Goal: Transaction & Acquisition: Purchase product/service

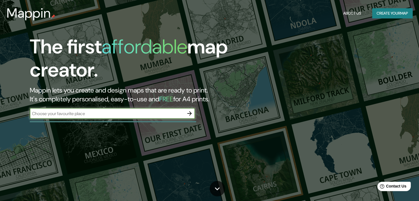
click at [66, 115] on input "text" at bounding box center [107, 113] width 154 height 6
type input "Queretaro"
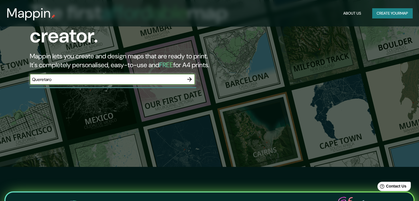
scroll to position [37, 0]
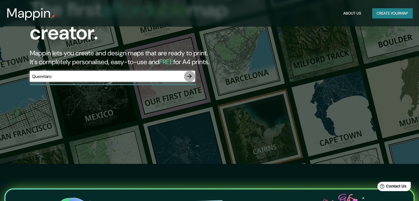
click at [188, 77] on icon "button" at bounding box center [189, 76] width 7 height 7
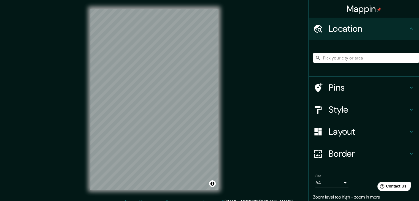
click at [244, 105] on div "Mappin Location Pins Style Layout Border Choose a border. Hint : you can make l…" at bounding box center [209, 103] width 419 height 207
click at [335, 59] on input "Pick your city or area" at bounding box center [366, 58] width 106 height 10
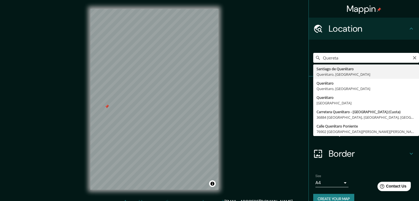
type input "[PERSON_NAME] de Querétaro, [GEOGRAPHIC_DATA], [GEOGRAPHIC_DATA]"
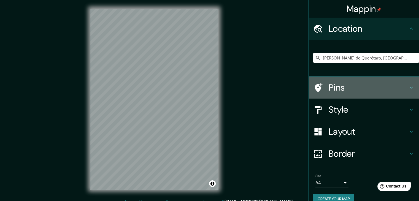
click at [365, 87] on h4 "Pins" at bounding box center [367, 87] width 79 height 11
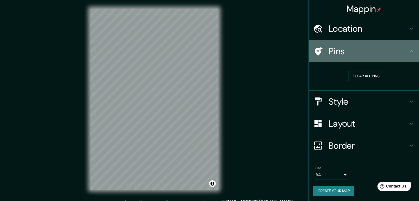
click at [408, 52] on icon at bounding box center [411, 51] width 7 height 7
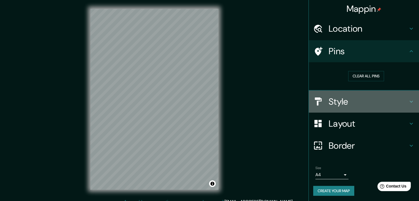
click at [408, 103] on icon at bounding box center [411, 101] width 7 height 7
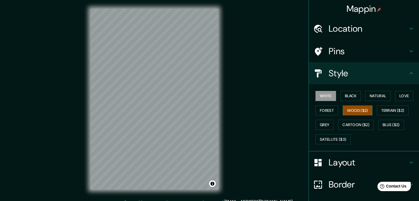
scroll to position [17, 0]
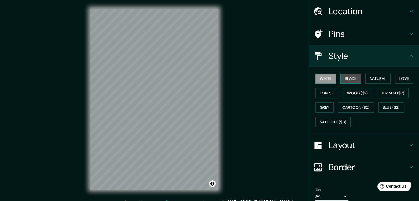
click at [348, 74] on button "Black" at bounding box center [350, 78] width 21 height 10
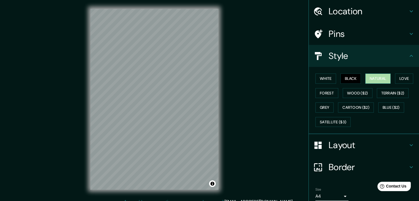
click at [368, 77] on button "Natural" at bounding box center [377, 78] width 25 height 10
click at [398, 77] on button "Love" at bounding box center [404, 78] width 18 height 10
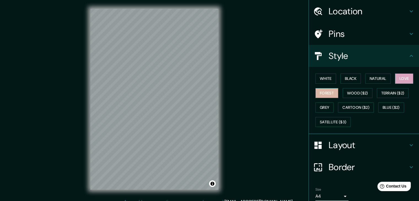
click at [323, 91] on button "Forest" at bounding box center [326, 93] width 23 height 10
click at [374, 79] on button "Natural" at bounding box center [377, 78] width 25 height 10
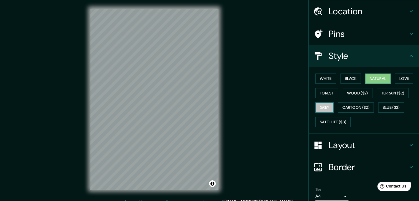
click at [320, 104] on button "Grey" at bounding box center [324, 107] width 18 height 10
click at [398, 80] on button "Love" at bounding box center [404, 78] width 18 height 10
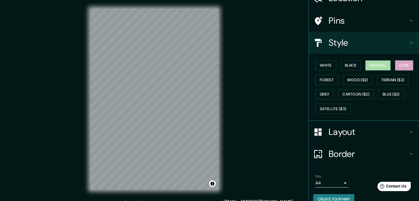
click at [378, 64] on button "Natural" at bounding box center [377, 65] width 25 height 10
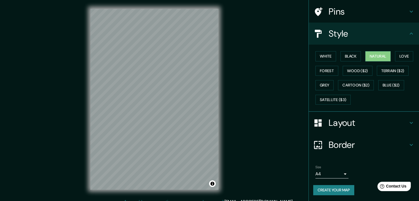
scroll to position [6, 0]
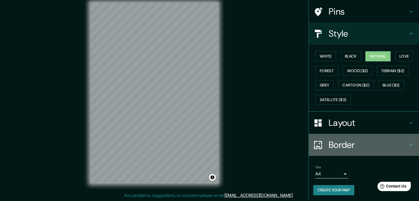
click at [368, 143] on h4 "Border" at bounding box center [367, 144] width 79 height 11
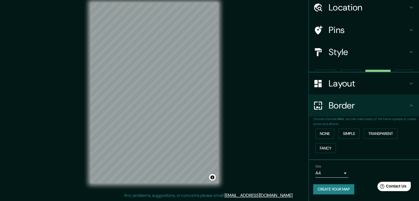
scroll to position [12, 0]
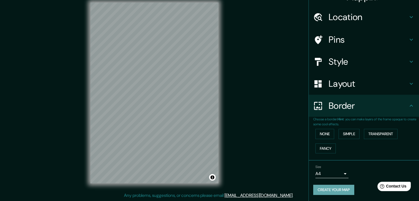
click at [333, 190] on button "Create your map" at bounding box center [333, 190] width 41 height 10
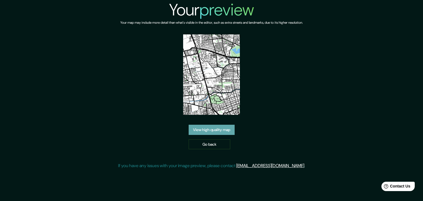
click at [225, 129] on link "View high quality map" at bounding box center [211, 130] width 46 height 10
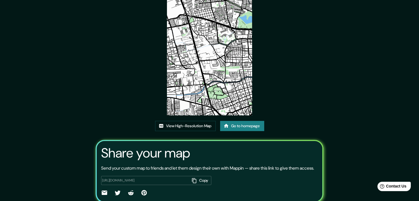
scroll to position [57, 0]
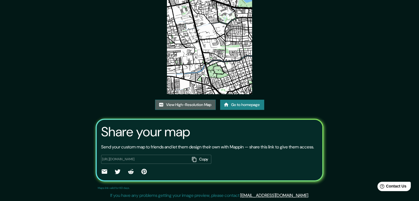
click at [193, 100] on link "View High-Resolution Map" at bounding box center [185, 105] width 61 height 10
